Goal: Communication & Community: Participate in discussion

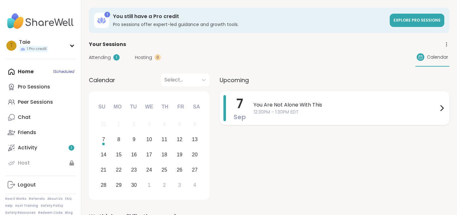
click at [370, 110] on span "12:30PM - 1:30PM EDT" at bounding box center [346, 112] width 184 height 7
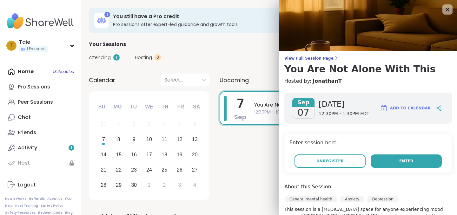
click at [410, 165] on button "Enter" at bounding box center [406, 161] width 71 height 13
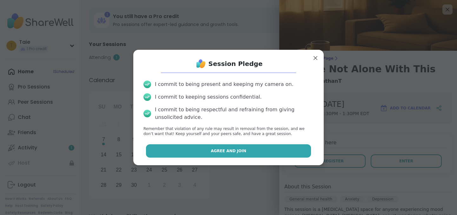
click at [280, 152] on button "Agree and Join" at bounding box center [228, 150] width 165 height 13
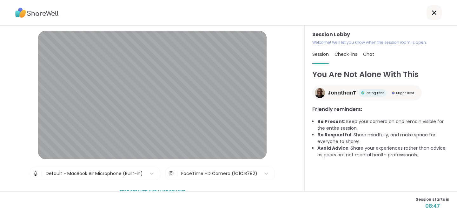
click at [199, 169] on div "FaceTime HD Camera (1C1C:B782)" at bounding box center [219, 173] width 83 height 13
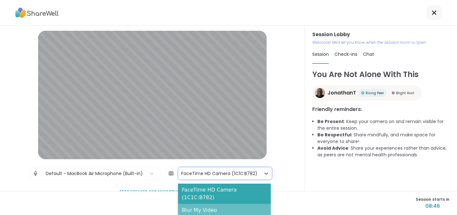
click at [199, 204] on div "Blur My Video" at bounding box center [224, 210] width 93 height 13
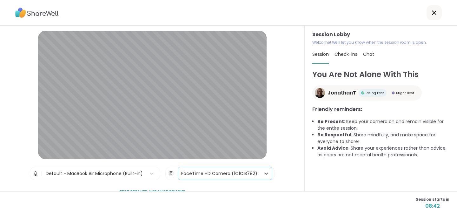
click at [172, 173] on img at bounding box center [171, 173] width 6 height 13
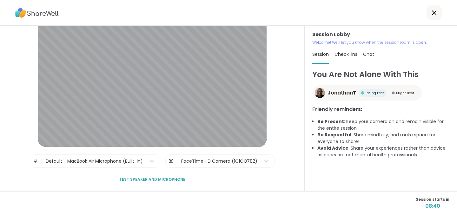
scroll to position [12, 0]
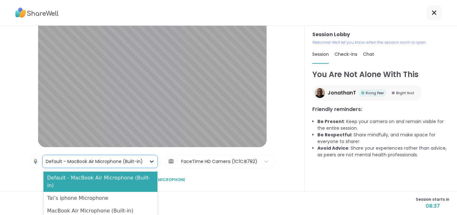
click at [150, 163] on icon at bounding box center [152, 161] width 6 height 6
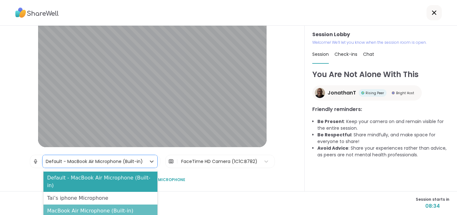
click at [112, 205] on div "MacBook Air Microphone (Built-in)" at bounding box center [101, 211] width 114 height 13
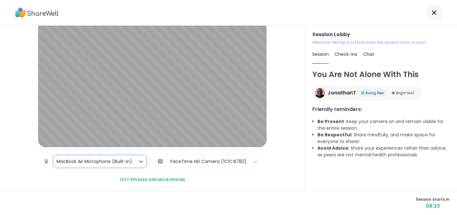
scroll to position [12, 0]
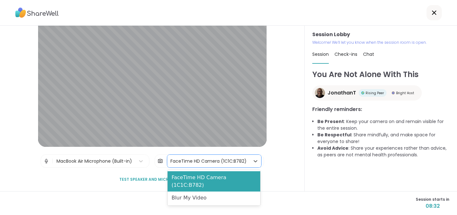
click at [242, 163] on div "FaceTime HD Camera (1C1C:B782)" at bounding box center [209, 161] width 76 height 7
click at [285, 163] on div "Session Lobby | MacBook Air Microphone (Built-in) | FaceTime HD Camera (1C1C:B7…" at bounding box center [152, 109] width 305 height 166
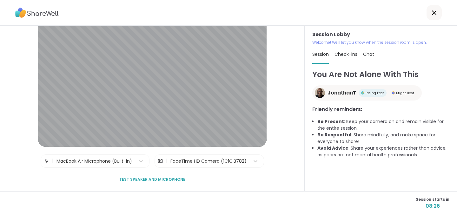
click at [150, 180] on span "Test speaker and microphone" at bounding box center [152, 180] width 66 height 6
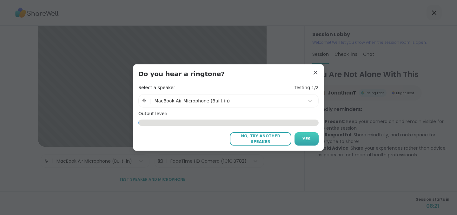
click at [304, 141] on span "Yes" at bounding box center [307, 139] width 8 height 6
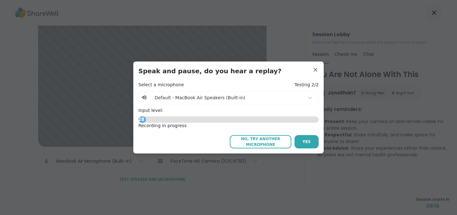
click at [304, 141] on span "Yes" at bounding box center [307, 142] width 8 height 6
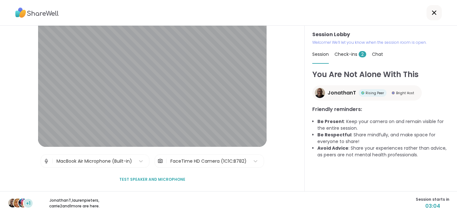
scroll to position [0, 0]
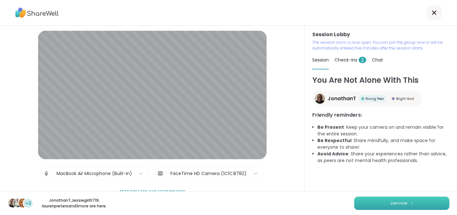
click at [407, 204] on button "Join now" at bounding box center [401, 203] width 95 height 13
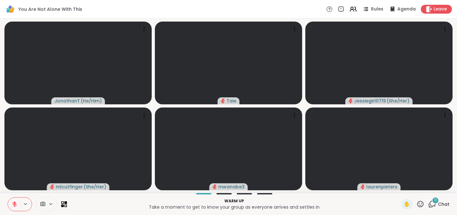
click at [14, 205] on icon at bounding box center [14, 204] width 4 height 4
click at [14, 202] on icon at bounding box center [15, 205] width 6 height 6
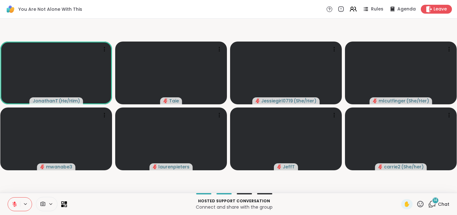
click at [434, 204] on icon at bounding box center [432, 204] width 8 height 8
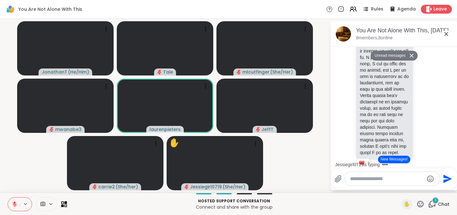
scroll to position [1324, 0]
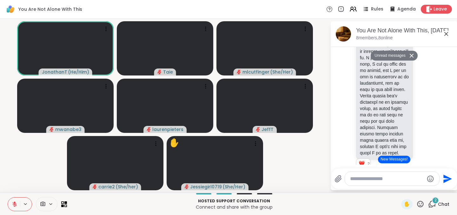
click at [447, 34] on icon at bounding box center [447, 34] width 8 height 8
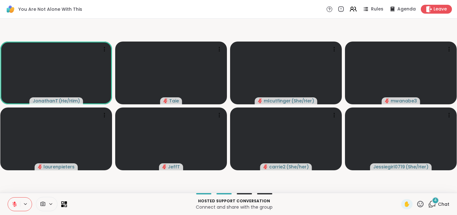
click at [437, 204] on div "4 Chat" at bounding box center [438, 204] width 21 height 10
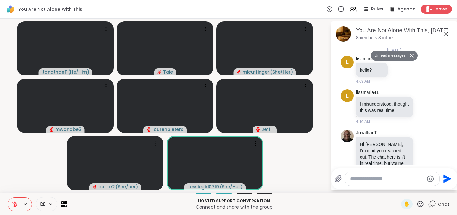
scroll to position [3425, 0]
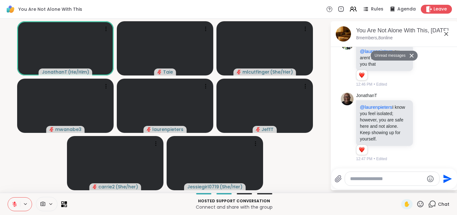
click at [445, 35] on icon at bounding box center [447, 34] width 8 height 8
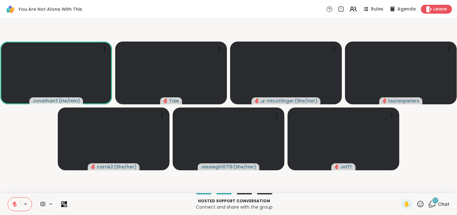
click at [434, 201] on span "22" at bounding box center [435, 200] width 4 height 5
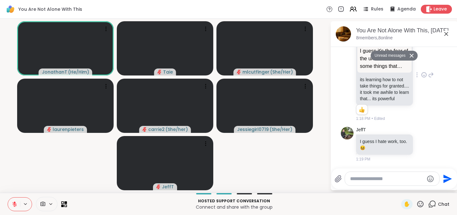
scroll to position [5148, 0]
click at [446, 34] on icon at bounding box center [447, 34] width 4 height 4
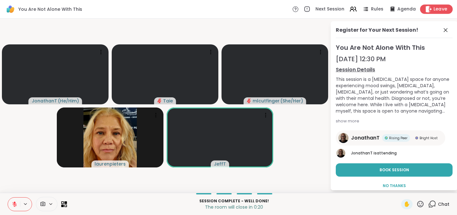
click at [437, 10] on span "Leave" at bounding box center [441, 9] width 14 height 7
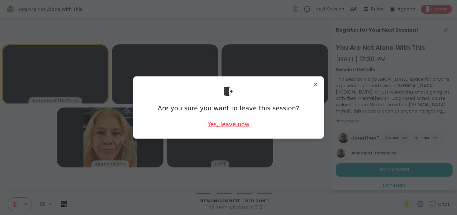
click at [231, 125] on div "Yes, leave now" at bounding box center [229, 124] width 42 height 8
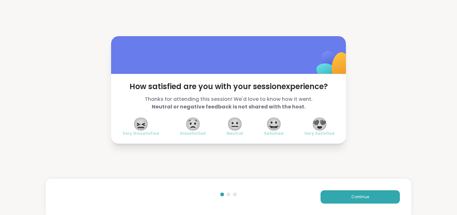
click at [276, 127] on span "😀" at bounding box center [274, 123] width 16 height 11
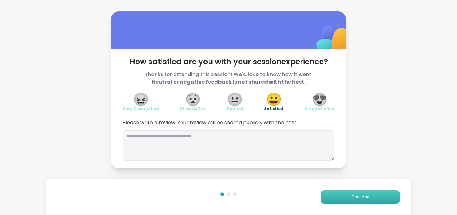
click at [349, 198] on button "Continue" at bounding box center [360, 197] width 79 height 13
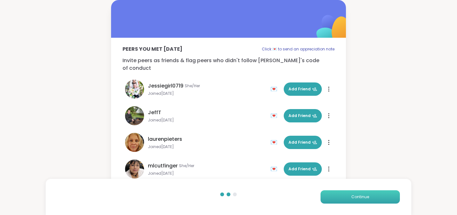
click at [349, 198] on button "Continue" at bounding box center [360, 197] width 79 height 13
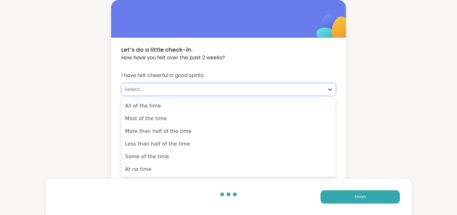
click at [329, 88] on icon at bounding box center [330, 89] width 6 height 6
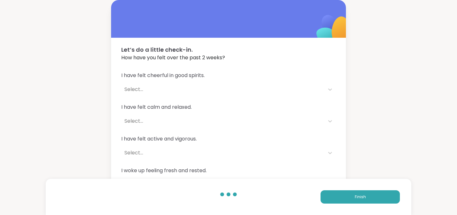
click at [385, 140] on div "Let’s do a little check-in. How have you felt over the past 2 weeks? I have fel…" at bounding box center [228, 115] width 457 height 231
click at [370, 192] on button "Finish" at bounding box center [360, 197] width 79 height 13
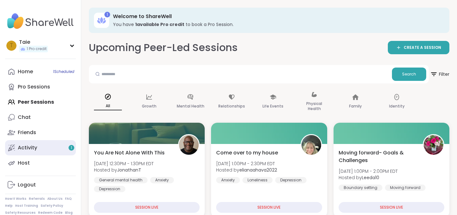
click at [31, 151] on div "Activity 1" at bounding box center [27, 147] width 19 height 7
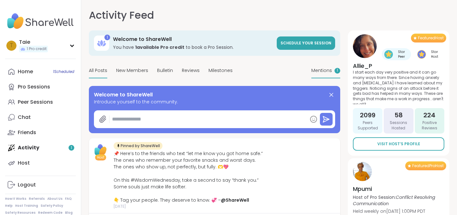
click at [332, 70] on div "Mentions 1" at bounding box center [325, 71] width 29 height 15
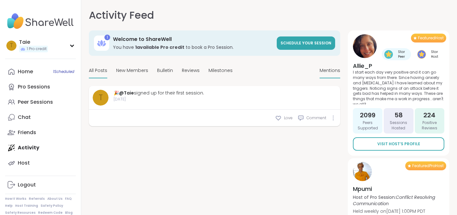
click at [90, 75] on div "All Posts" at bounding box center [98, 71] width 18 height 15
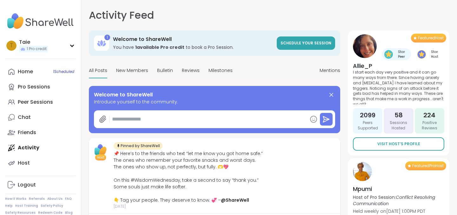
type textarea "*"
